Goal: Task Accomplishment & Management: Use online tool/utility

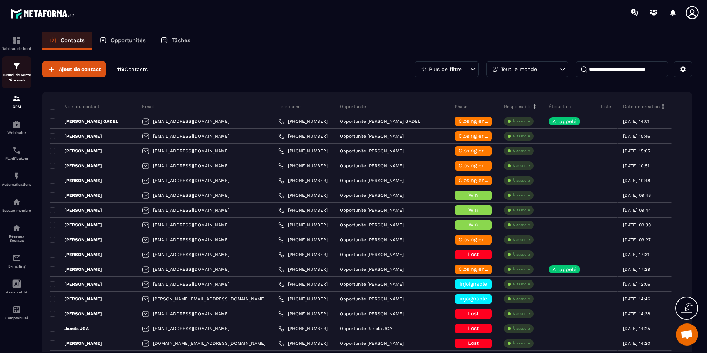
scroll to position [1402, 0]
click at [14, 46] on div "Tableau de bord" at bounding box center [17, 43] width 30 height 15
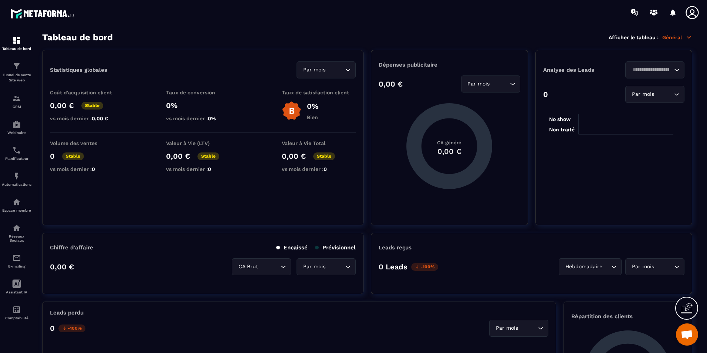
click at [204, 35] on div "Tableau de bord Afficher le tableau : Général" at bounding box center [367, 37] width 650 height 10
click at [16, 284] on icon at bounding box center [16, 283] width 9 height 9
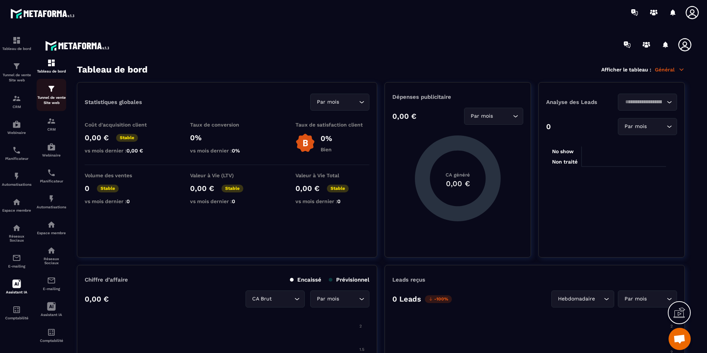
scroll to position [13, 0]
click at [41, 304] on div "Assistant IA" at bounding box center [52, 306] width 30 height 15
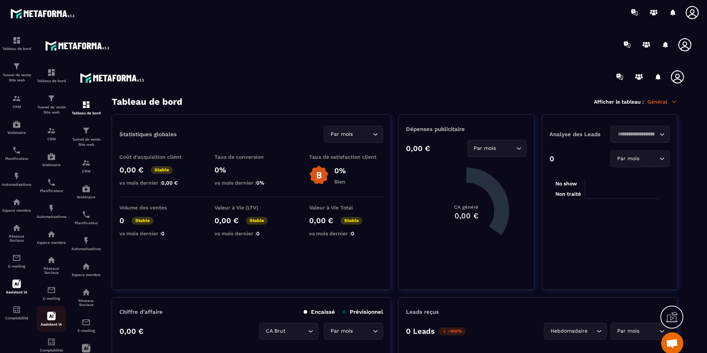
scroll to position [1402, 0]
click at [50, 319] on icon at bounding box center [51, 316] width 9 height 9
click at [49, 318] on icon at bounding box center [51, 316] width 9 height 9
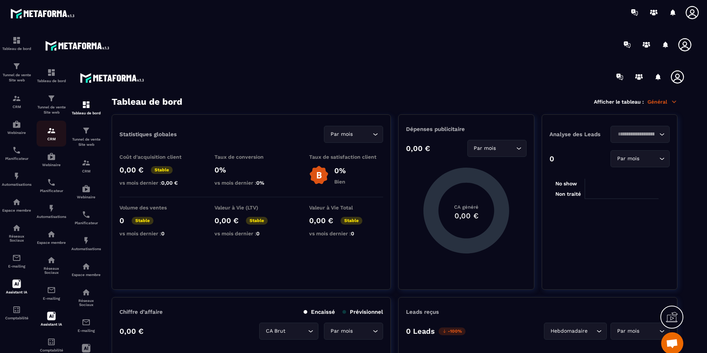
click at [54, 136] on div "CRM" at bounding box center [52, 133] width 30 height 15
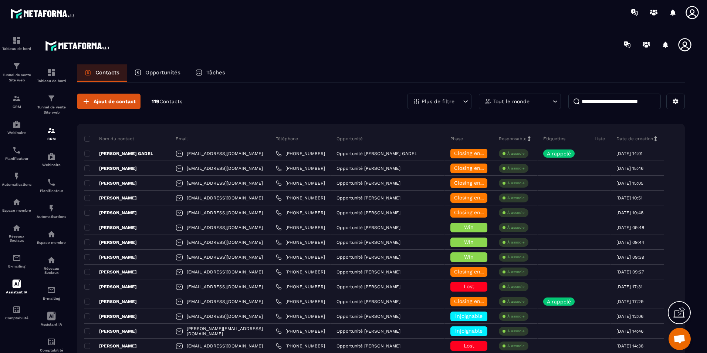
drag, startPoint x: 217, startPoint y: 86, endPoint x: 223, endPoint y: 136, distance: 49.8
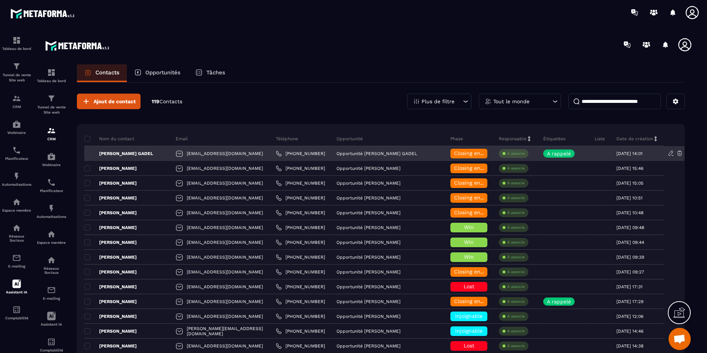
click at [137, 152] on p "[PERSON_NAME] GADEL" at bounding box center [118, 154] width 69 height 6
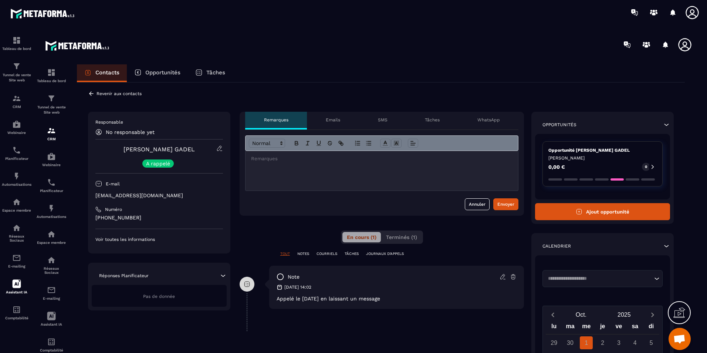
scroll to position [0, 0]
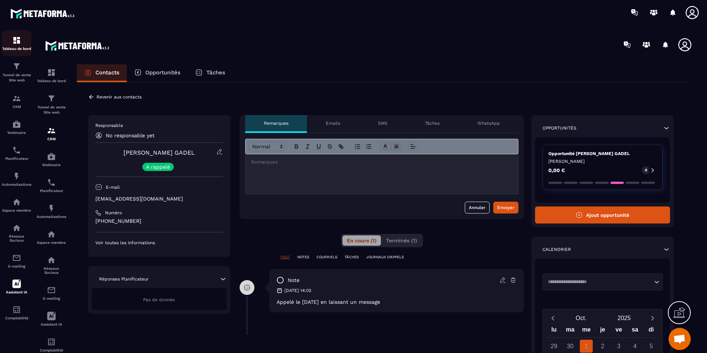
click at [25, 45] on div "Tableau de bord" at bounding box center [17, 43] width 30 height 15
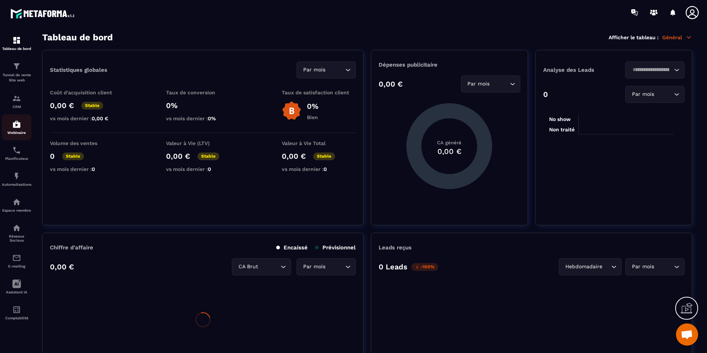
click at [15, 129] on div "Webinaire" at bounding box center [17, 127] width 30 height 15
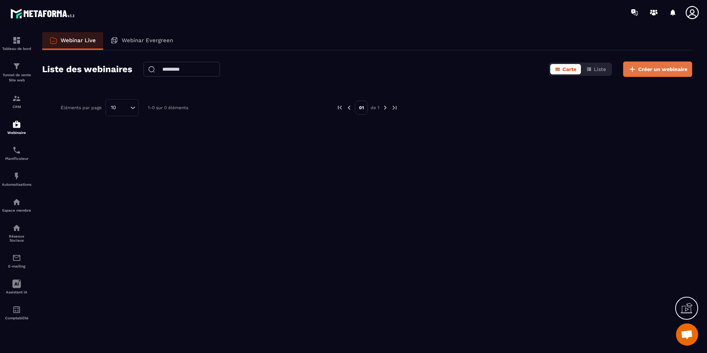
click at [650, 70] on span "Créer un webinaire" at bounding box center [662, 68] width 49 height 7
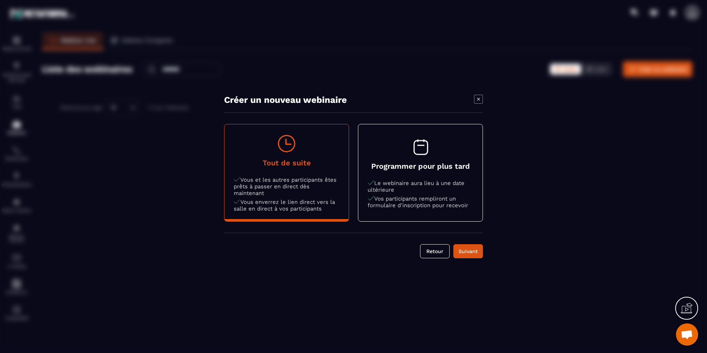
click at [481, 101] on icon "Modal window" at bounding box center [478, 99] width 9 height 9
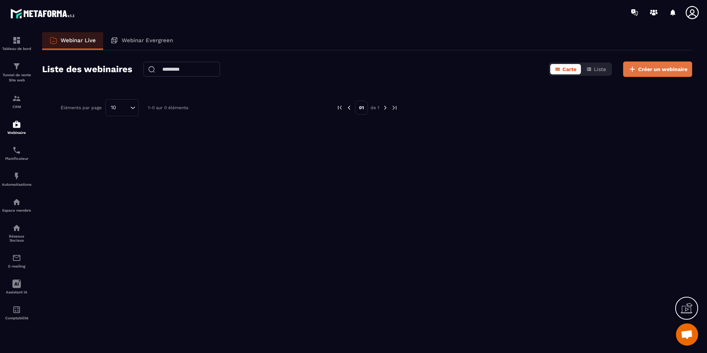
click at [634, 77] on button "Créer un webinaire" at bounding box center [657, 69] width 69 height 16
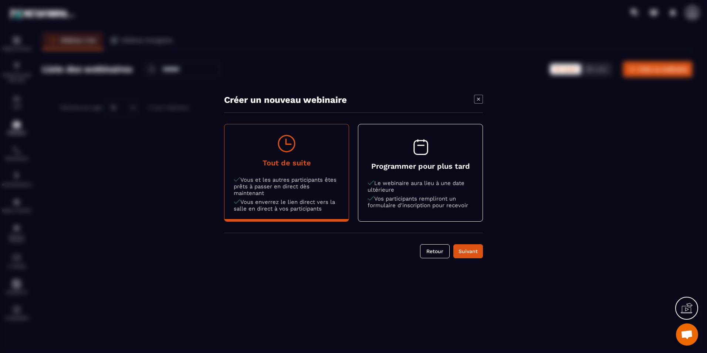
click at [444, 208] on p "Vos participants rempliront un formulaire d'inscription pour recevoir" at bounding box center [421, 201] width 106 height 13
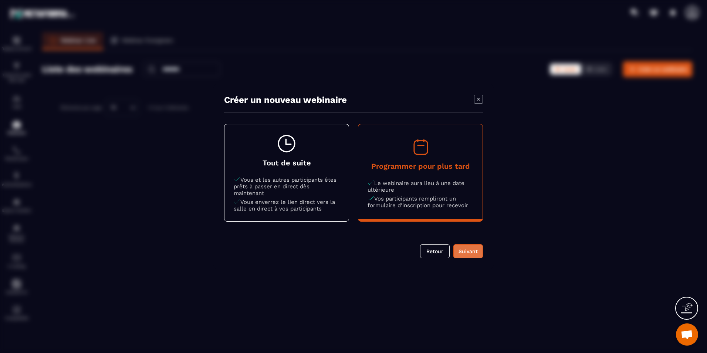
click at [462, 255] on button "Suivant" at bounding box center [468, 251] width 30 height 14
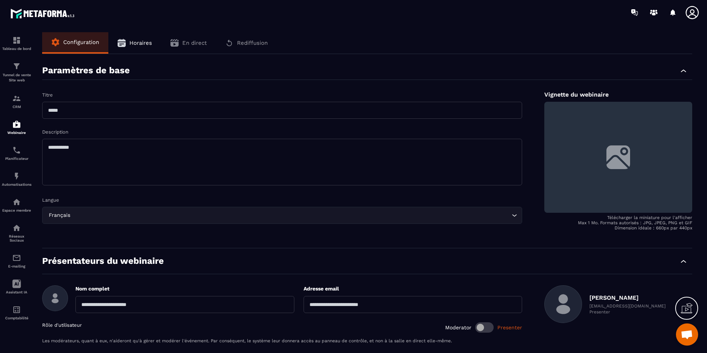
click at [133, 40] on span "Horaires" at bounding box center [140, 43] width 23 height 7
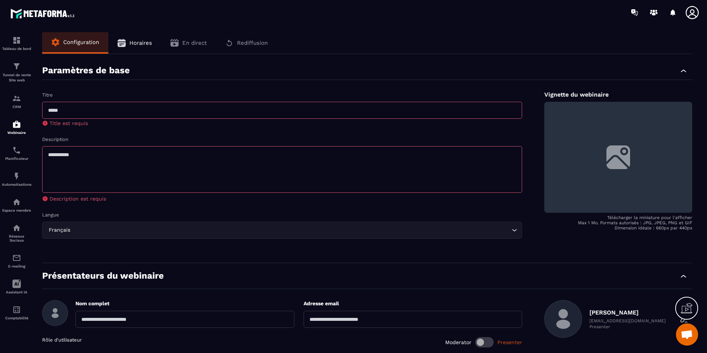
click at [125, 48] on button "Horaires" at bounding box center [134, 42] width 53 height 21
click at [14, 115] on link "Webinaire" at bounding box center [17, 127] width 30 height 26
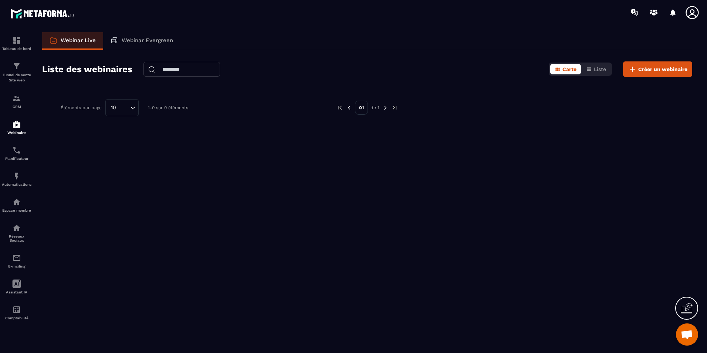
click at [479, 163] on div "Webinar Live Webinar Evergreen Liste des webinaires Carte Liste Créer un webina…" at bounding box center [367, 191] width 665 height 318
click at [120, 41] on div "Webinar Evergreen" at bounding box center [141, 41] width 77 height 18
click at [119, 41] on div "Webinar Evergreen" at bounding box center [141, 41] width 77 height 18
click at [13, 160] on p "Planificateur" at bounding box center [17, 158] width 30 height 4
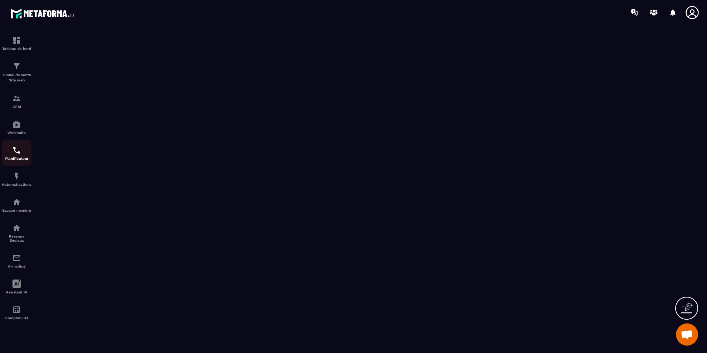
click at [23, 161] on link "Planificateur" at bounding box center [17, 153] width 30 height 26
click at [21, 183] on p "Automatisations" at bounding box center [17, 184] width 30 height 4
